Goal: Task Accomplishment & Management: Manage account settings

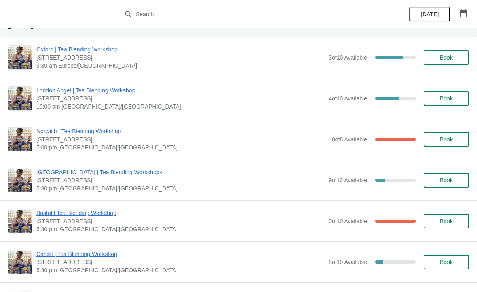
scroll to position [71, 0]
click at [30, 90] on img at bounding box center [19, 97] width 23 height 23
click at [57, 93] on span "London Angel | Tea Blending Workshop" at bounding box center [180, 90] width 288 height 8
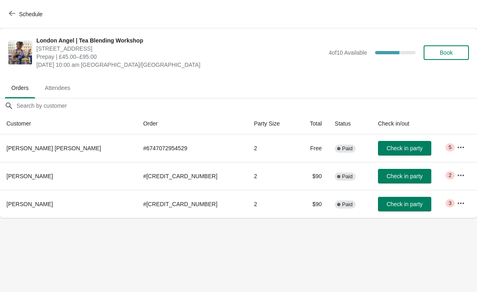
click at [459, 146] on icon "button" at bounding box center [461, 147] width 8 height 8
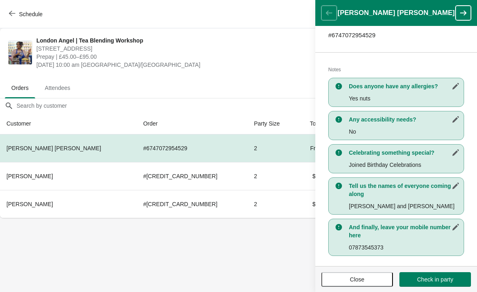
scroll to position [144, 0]
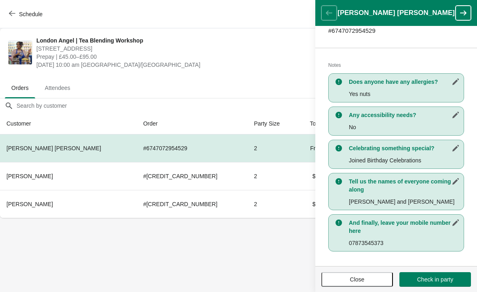
click at [260, 251] on body "Schedule London Angel | Tea Blending Workshop [STREET_ADDRESS] Prepay | £45.00–…" at bounding box center [238, 146] width 477 height 292
click at [457, 15] on button "button" at bounding box center [463, 13] width 15 height 15
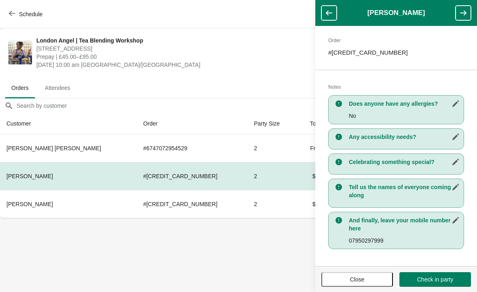
scroll to position [122, 0]
click at [461, 14] on icon "button" at bounding box center [463, 13] width 8 height 8
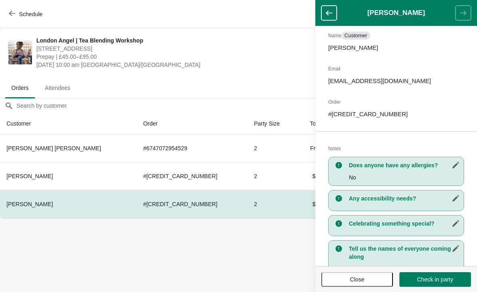
scroll to position [73, 0]
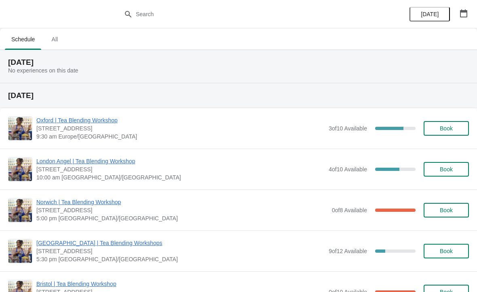
click at [14, 171] on img at bounding box center [19, 168] width 23 height 23
click at [49, 165] on span "London Angel | Tea Blending Workshop" at bounding box center [180, 161] width 288 height 8
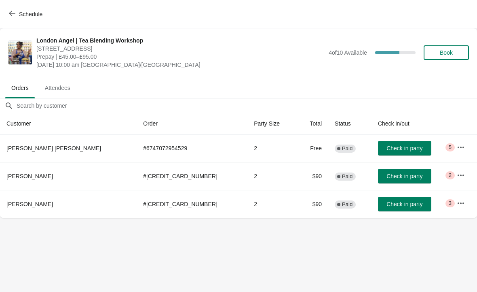
click at [454, 177] on button "button" at bounding box center [461, 175] width 15 height 15
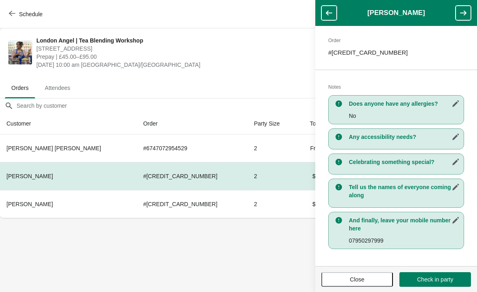
scroll to position [122, 0]
click at [326, 17] on icon "button" at bounding box center [329, 13] width 8 height 8
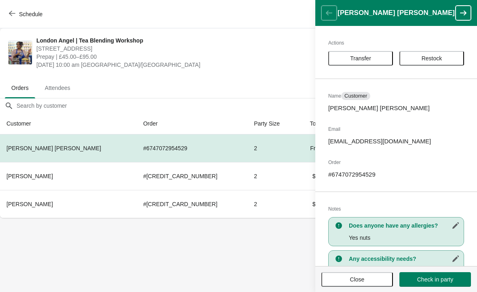
click at [461, 14] on icon "button" at bounding box center [463, 13] width 8 height 8
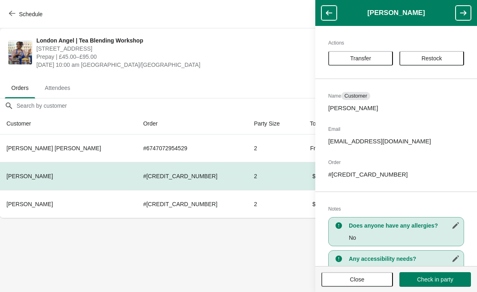
click at [463, 13] on icon "button" at bounding box center [463, 13] width 6 height 5
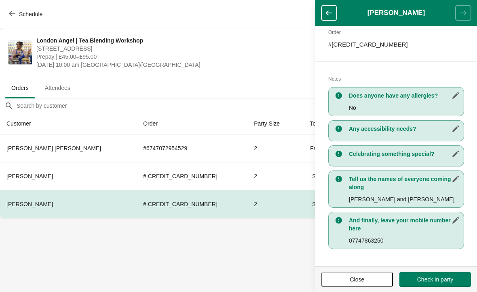
scroll to position [130, 0]
click at [278, 55] on span "Prepay | £45.00–£95.00" at bounding box center [180, 57] width 288 height 8
click at [362, 279] on span "Close" at bounding box center [357, 279] width 15 height 6
